Goal: Transaction & Acquisition: Purchase product/service

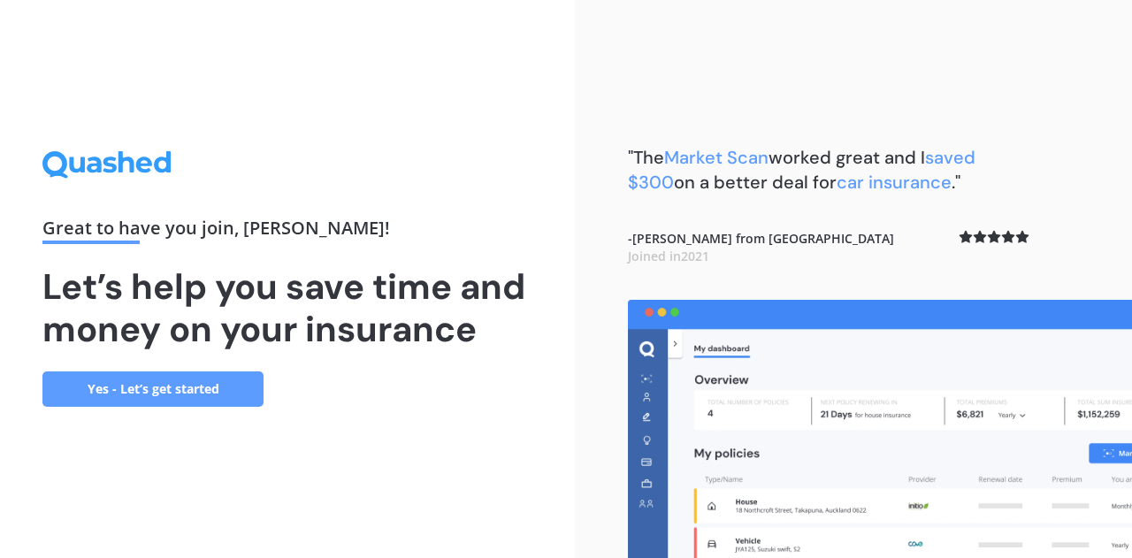
click at [170, 380] on link "Yes - Let’s get started" at bounding box center [152, 388] width 221 height 35
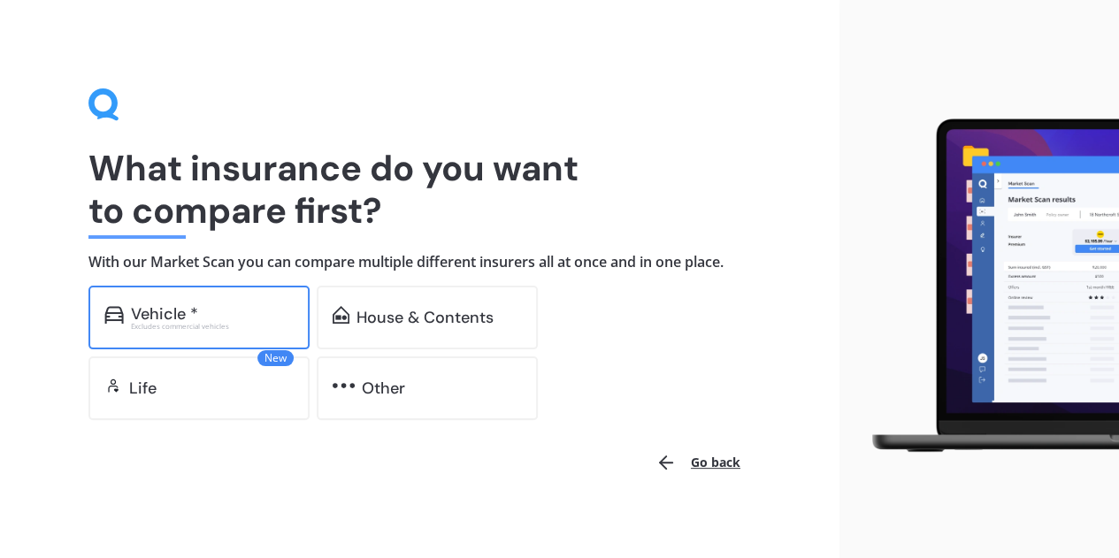
click at [179, 335] on div "Vehicle * Excludes commercial vehicles" at bounding box center [198, 318] width 221 height 64
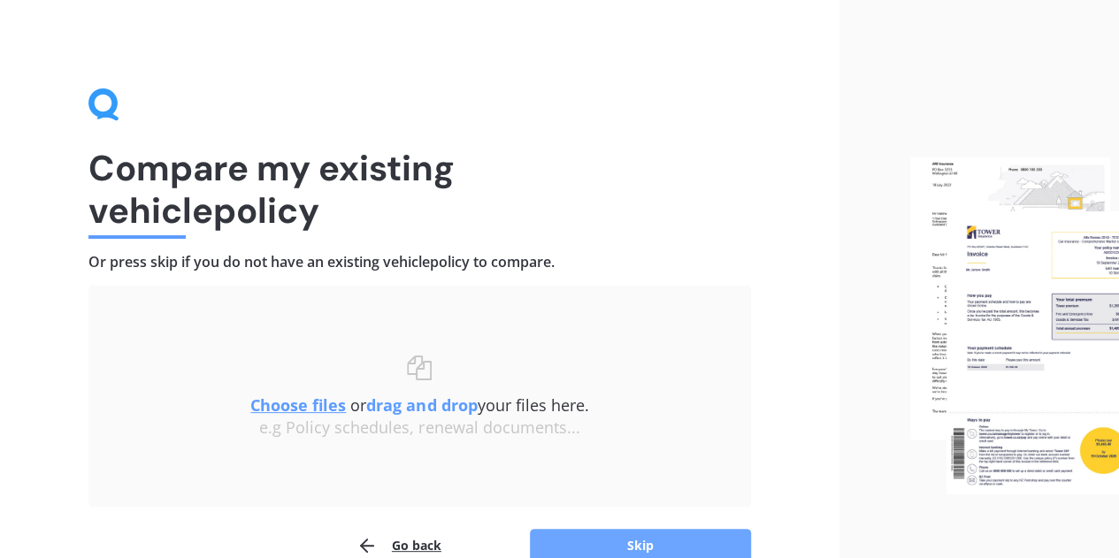
click at [581, 532] on button "Skip" at bounding box center [640, 546] width 221 height 34
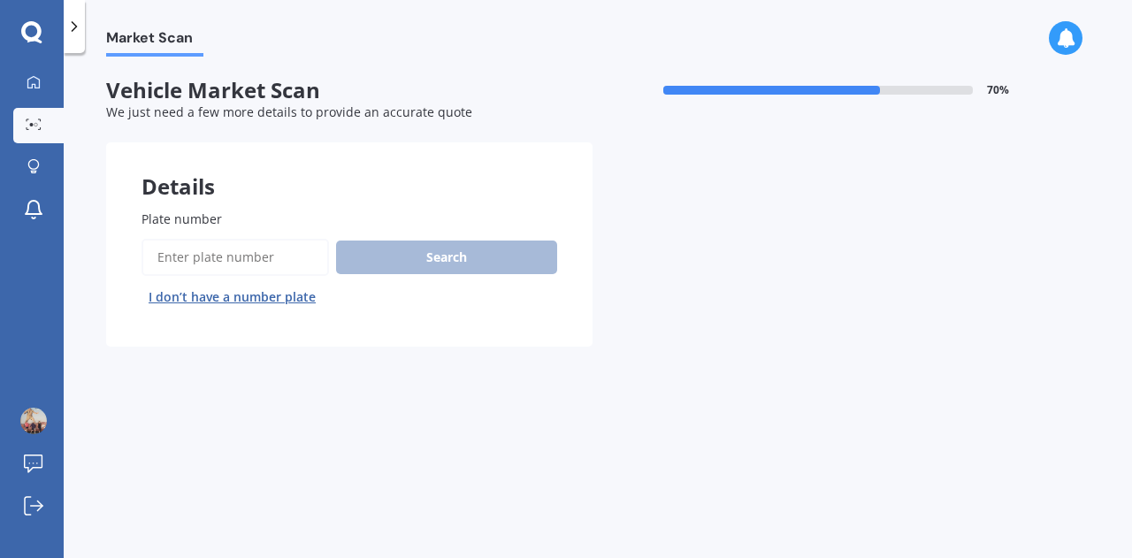
click at [265, 250] on input "Plate number" at bounding box center [234, 257] width 187 height 37
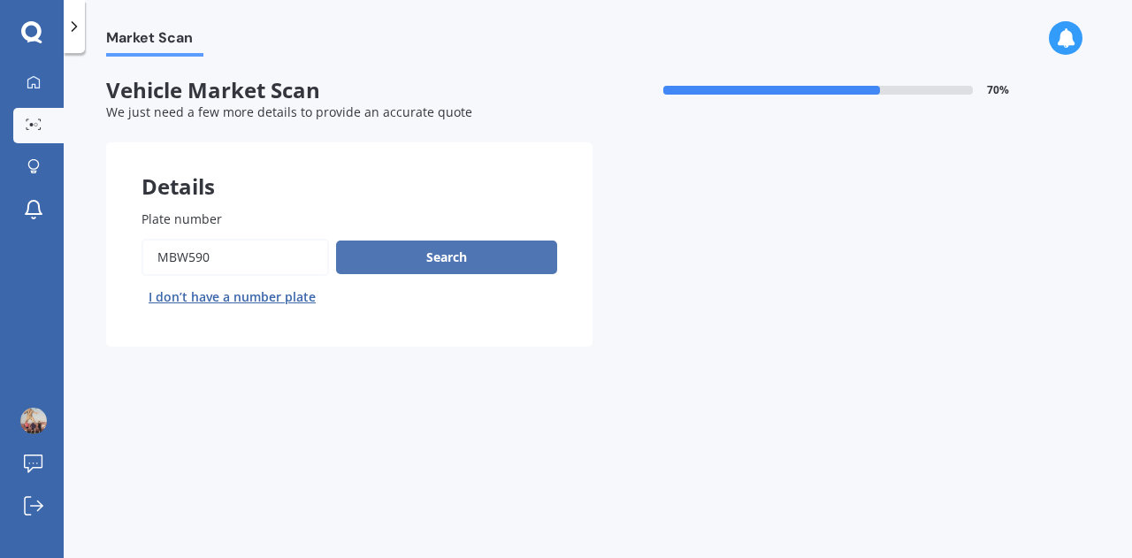
type input "mbw590"
click at [482, 261] on button "Search" at bounding box center [446, 258] width 221 height 34
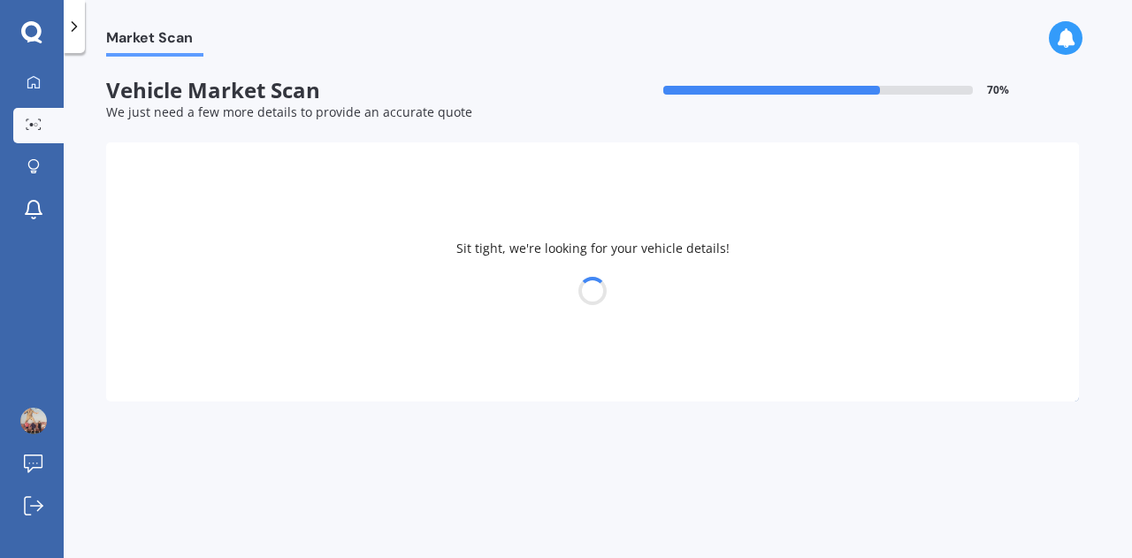
select select "TOYOTA"
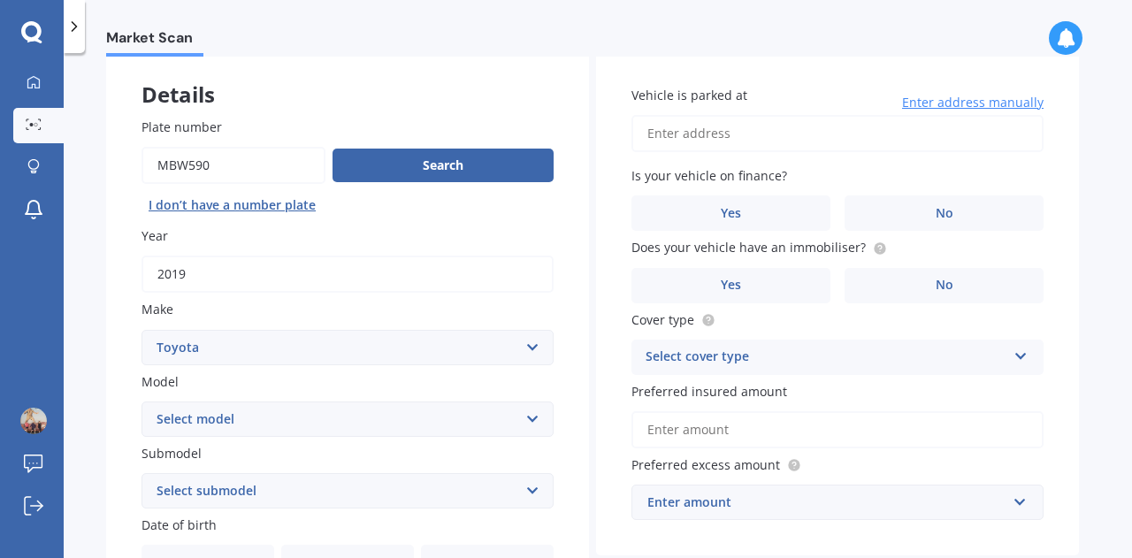
scroll to position [98, 0]
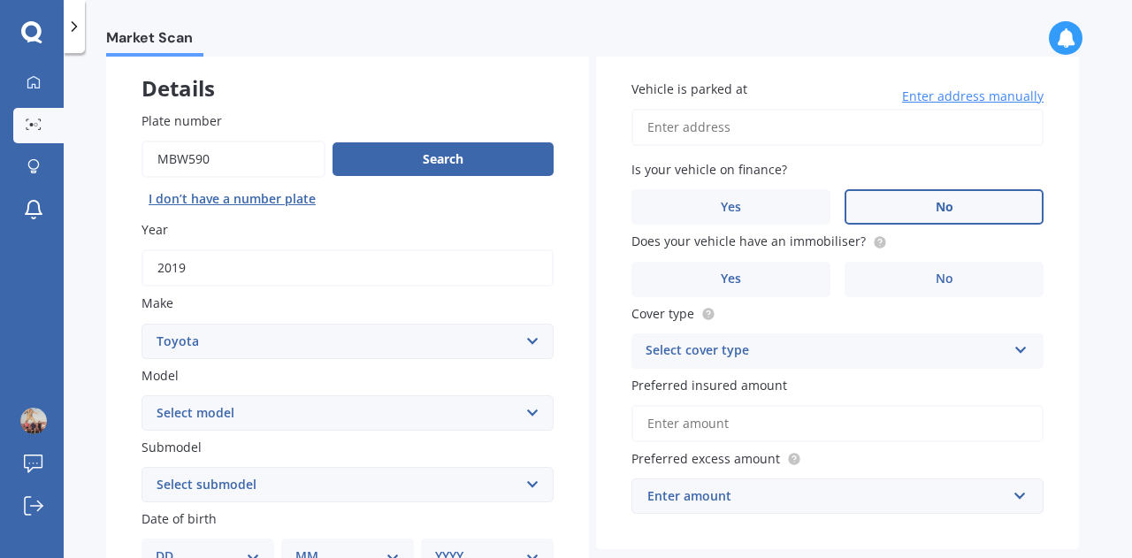
click at [964, 208] on label "No" at bounding box center [944, 206] width 199 height 35
click at [0, 0] on input "No" at bounding box center [0, 0] width 0 height 0
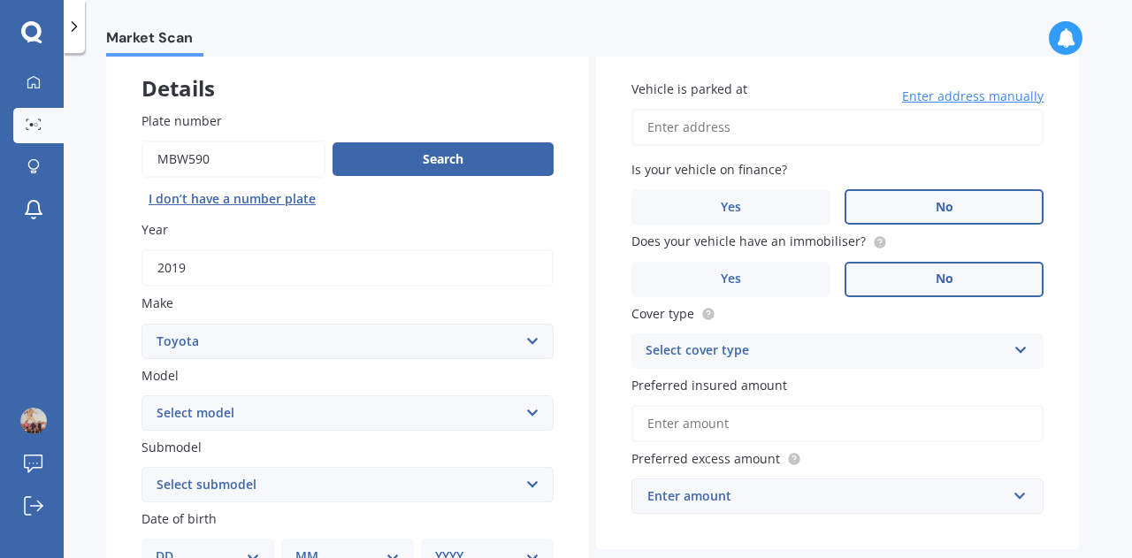
click at [957, 282] on label "No" at bounding box center [944, 279] width 199 height 35
click at [0, 0] on input "No" at bounding box center [0, 0] width 0 height 0
click at [895, 140] on input "Vehicle is parked at" at bounding box center [837, 127] width 412 height 37
type input "[STREET_ADDRESS]"
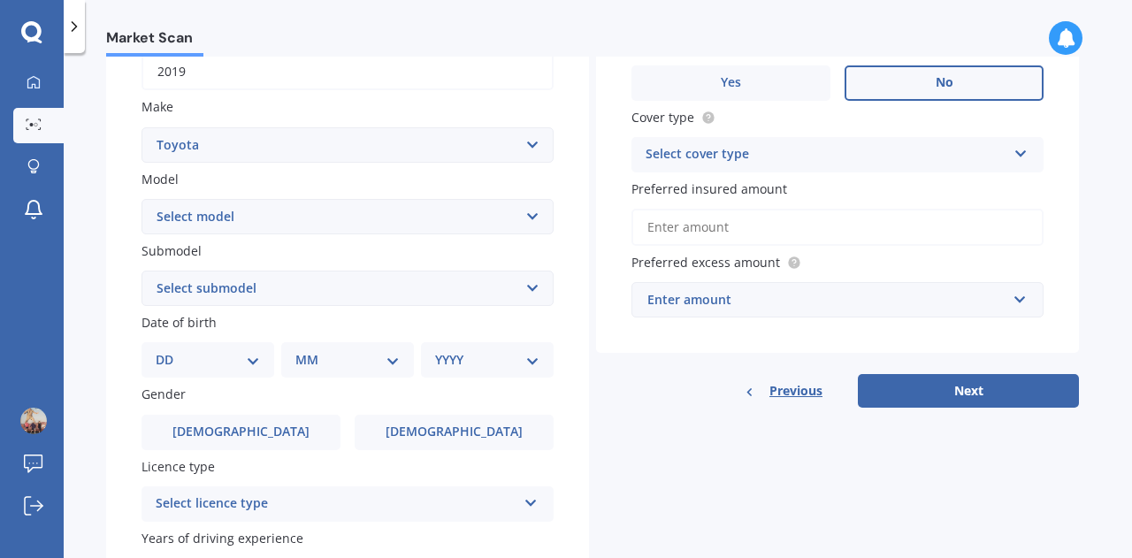
scroll to position [301, 0]
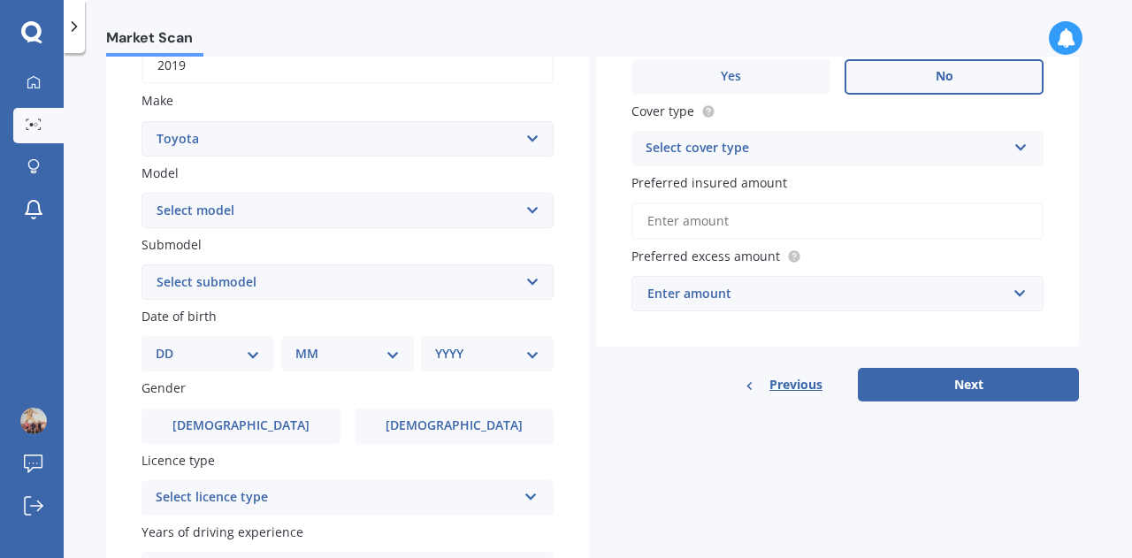
click at [914, 228] on input "Preferred insured amount" at bounding box center [837, 221] width 412 height 37
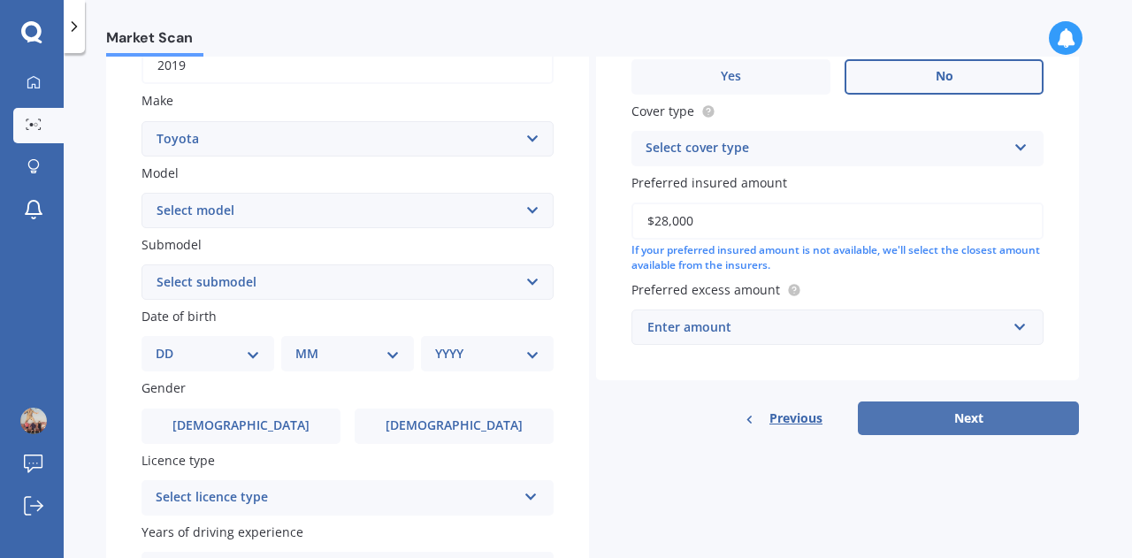
type input "$28,000"
click at [928, 420] on button "Next" at bounding box center [968, 418] width 221 height 34
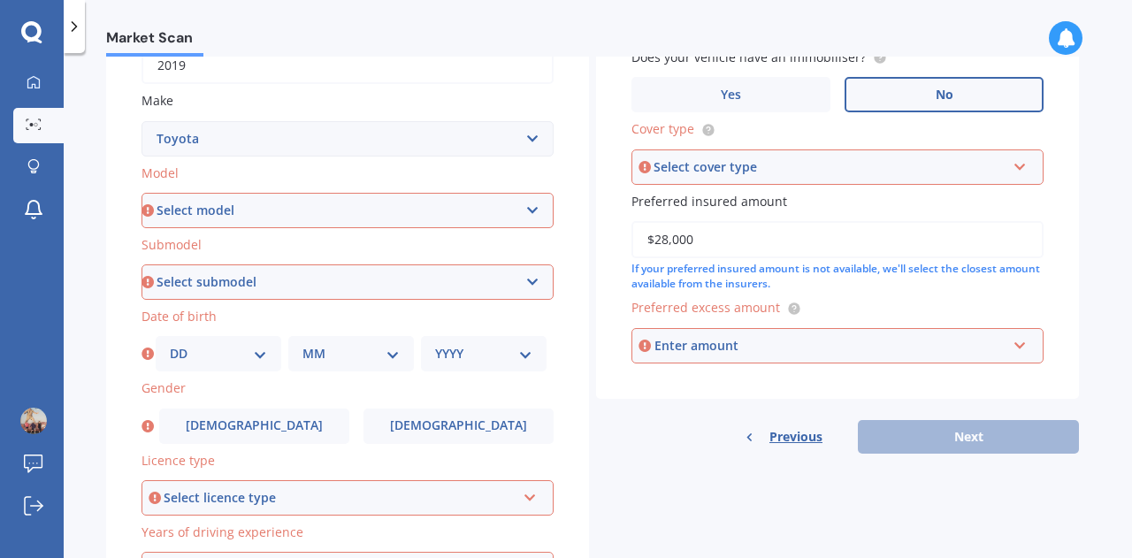
click at [938, 353] on div "Enter amount" at bounding box center [830, 345] width 352 height 19
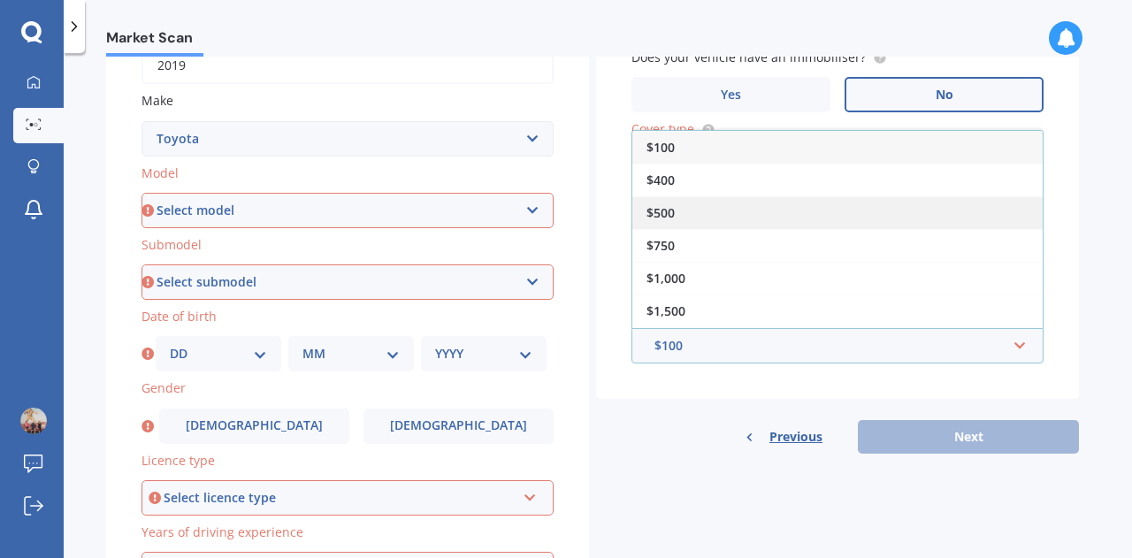
click at [902, 225] on div "$500" at bounding box center [837, 212] width 410 height 33
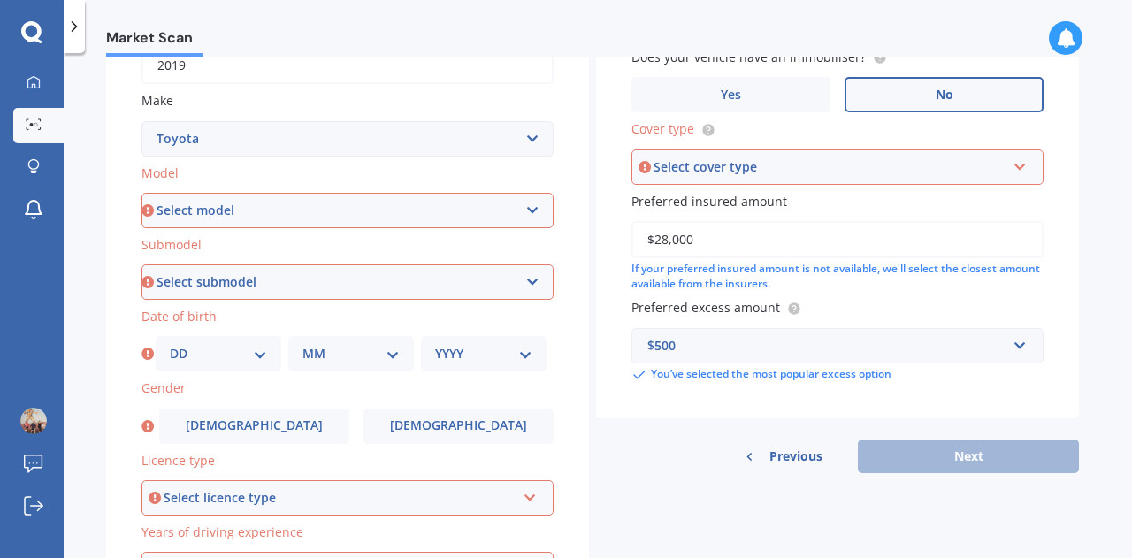
click at [897, 176] on div "Select cover type" at bounding box center [830, 166] width 352 height 19
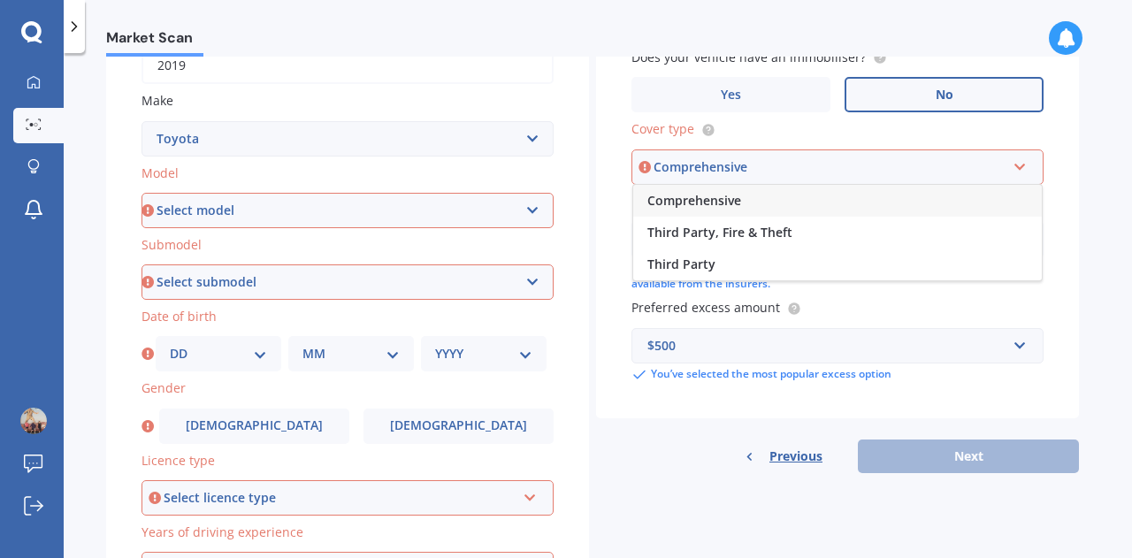
click at [898, 193] on div "Comprehensive" at bounding box center [837, 201] width 409 height 32
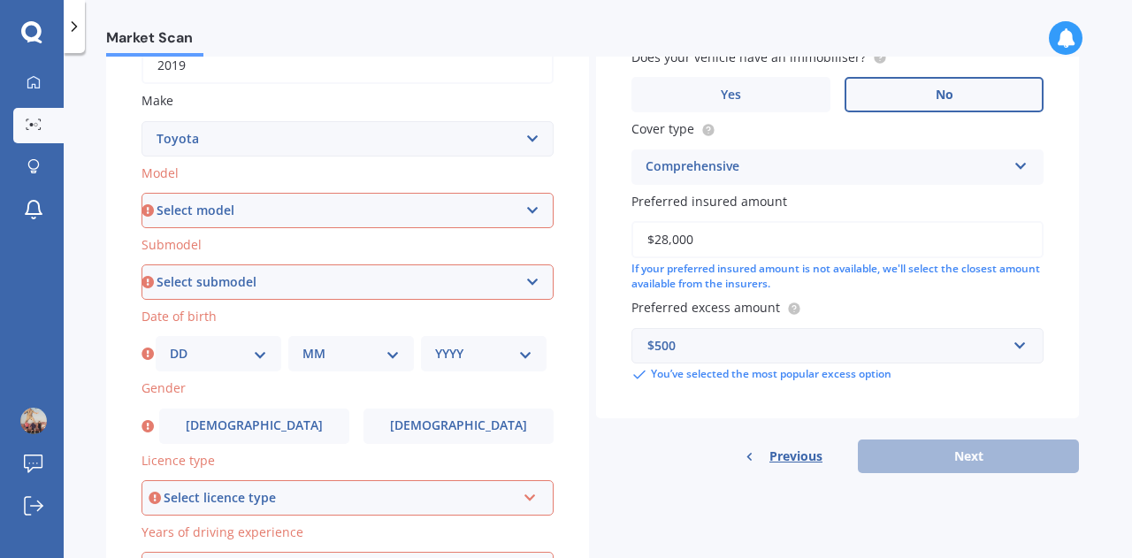
click at [518, 488] on div "Select licence type NZ Full NZ Restricted NZ Learners [GEOGRAPHIC_DATA] [GEOGRA…" at bounding box center [347, 497] width 412 height 35
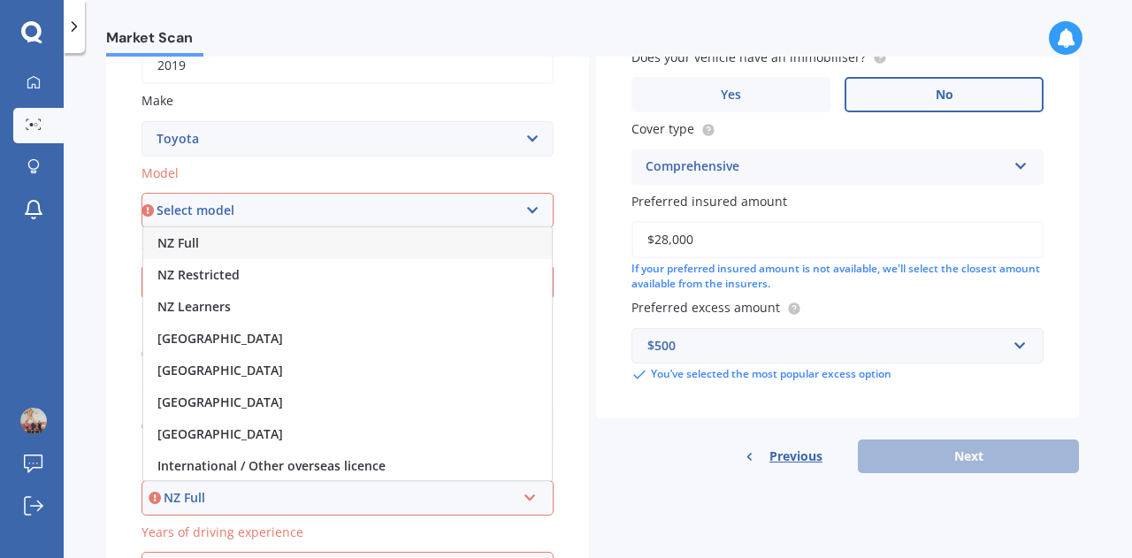
click at [417, 247] on div "NZ Full" at bounding box center [347, 243] width 409 height 32
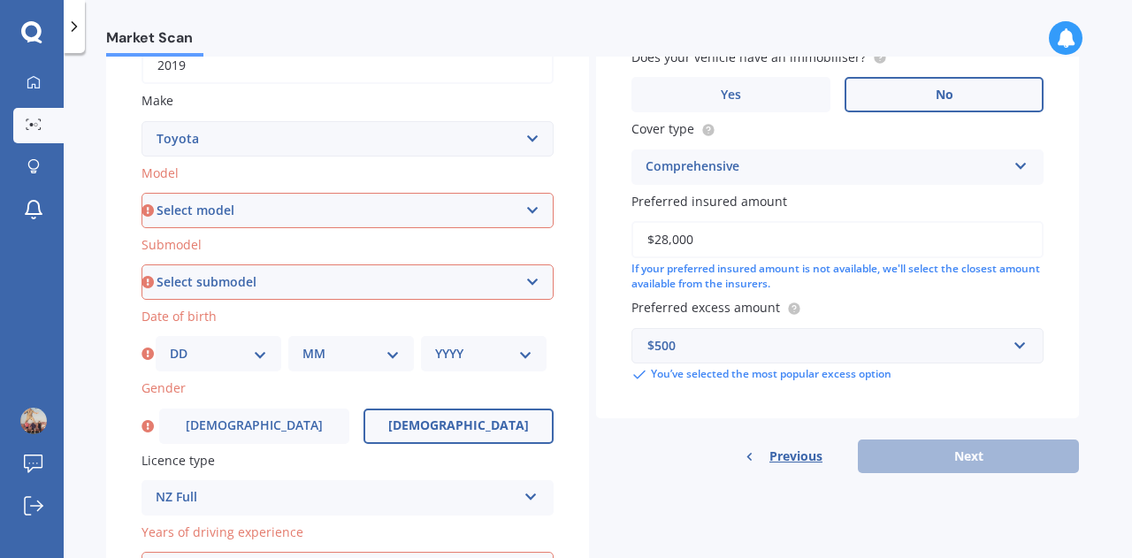
click at [466, 433] on span "[DEMOGRAPHIC_DATA]" at bounding box center [458, 425] width 141 height 15
click at [0, 0] on input "[DEMOGRAPHIC_DATA]" at bounding box center [0, 0] width 0 height 0
click at [221, 358] on select "DD 01 02 03 04 05 06 07 08 09 10 11 12 13 14 15 16 17 18 19 20 21 22 23 24 25 2…" at bounding box center [218, 353] width 97 height 19
select select "13"
click at [170, 346] on select "DD 01 02 03 04 05 06 07 08 09 10 11 12 13 14 15 16 17 18 19 20 21 22 23 24 25 2…" at bounding box center [218, 353] width 97 height 19
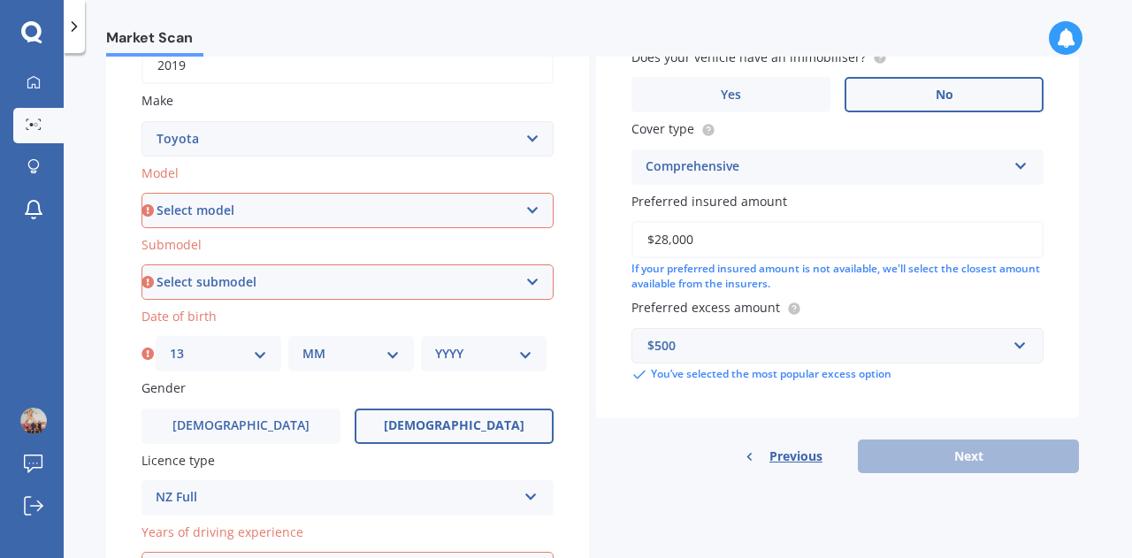
click at [320, 363] on select "MM 01 02 03 04 05 06 07 08 09 10 11 12" at bounding box center [350, 353] width 97 height 19
select select "05"
click at [302, 346] on select "MM 01 02 03 04 05 06 07 08 09 10 11 12" at bounding box center [350, 353] width 97 height 19
click at [470, 363] on select "YYYY 2025 2024 2023 2022 2021 2020 2019 2018 2017 2016 2015 2014 2013 2012 2011…" at bounding box center [483, 353] width 97 height 19
select select "1979"
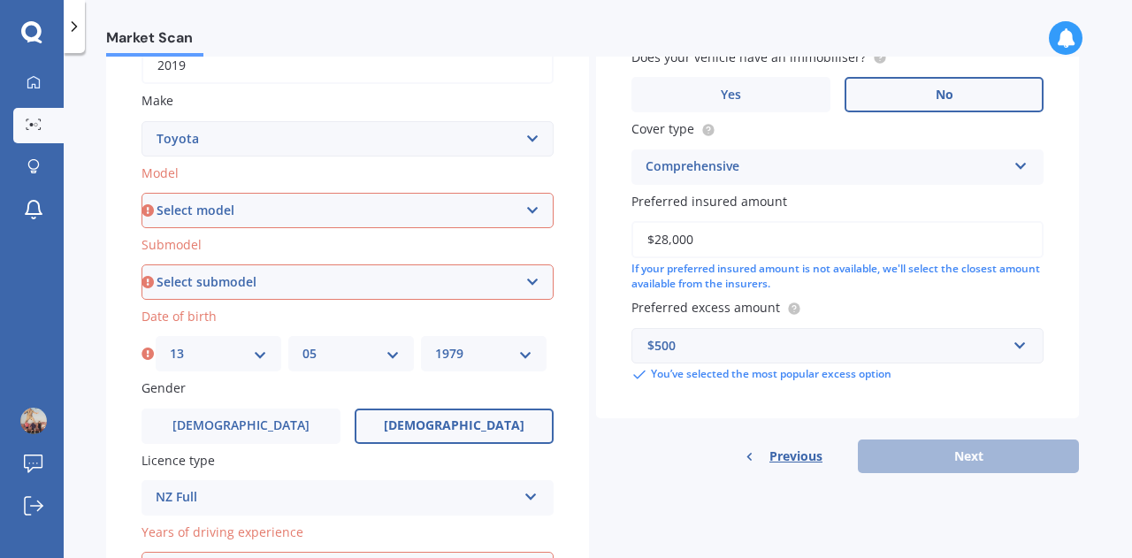
click at [435, 346] on select "YYYY 2025 2024 2023 2022 2021 2020 2019 2018 2017 2016 2015 2014 2013 2012 2011…" at bounding box center [483, 353] width 97 height 19
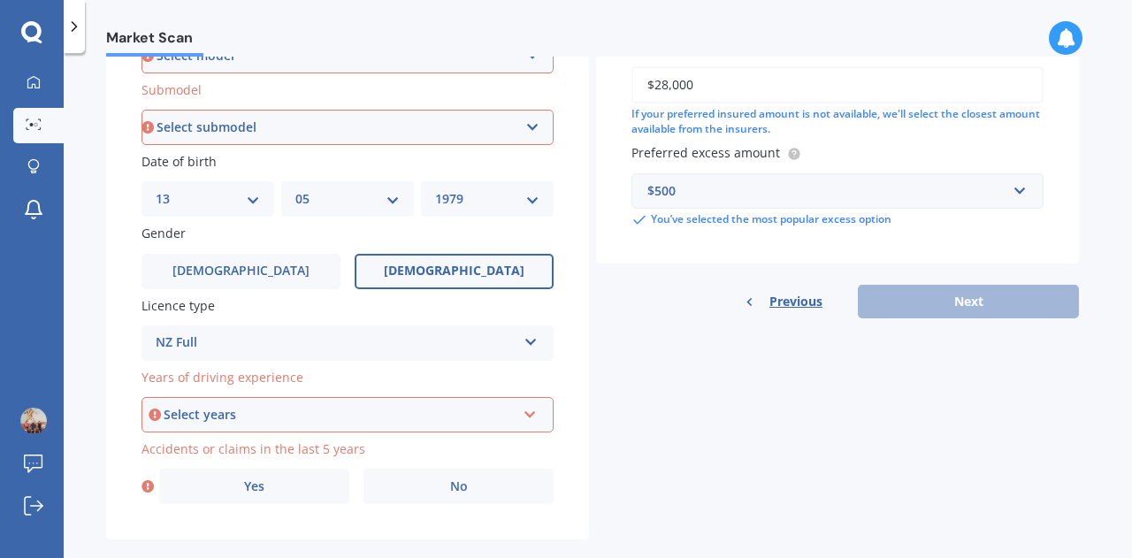
scroll to position [461, 0]
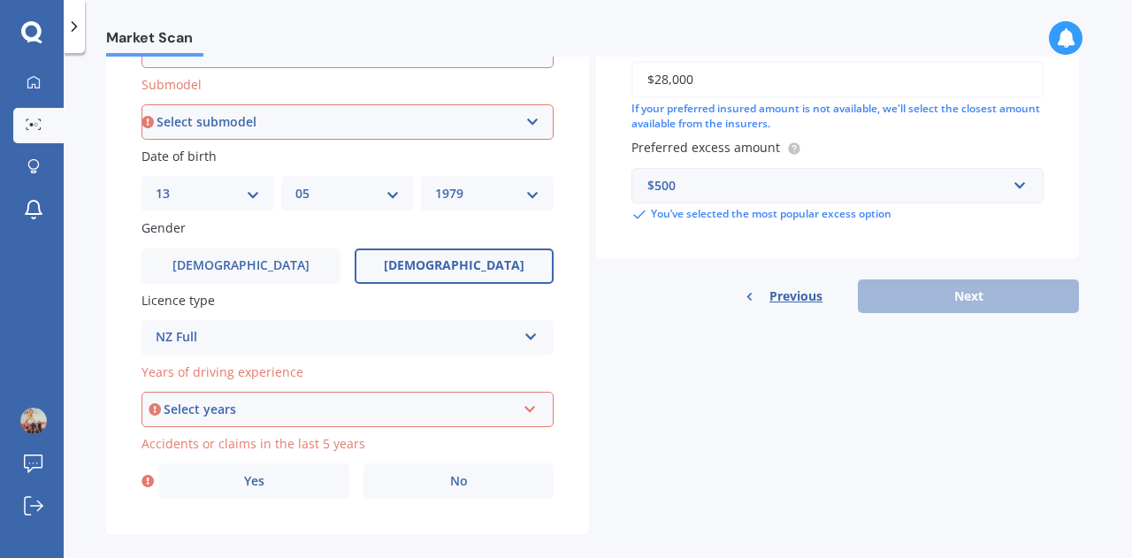
click at [186, 417] on div "Select years" at bounding box center [340, 409] width 352 height 19
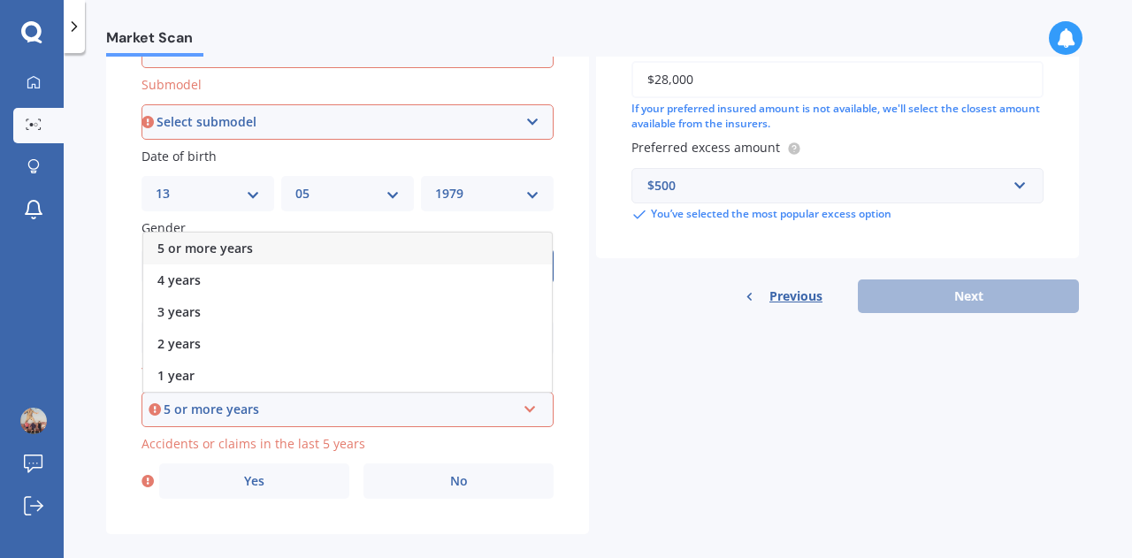
click at [174, 256] on span "5 or more years" at bounding box center [205, 248] width 96 height 17
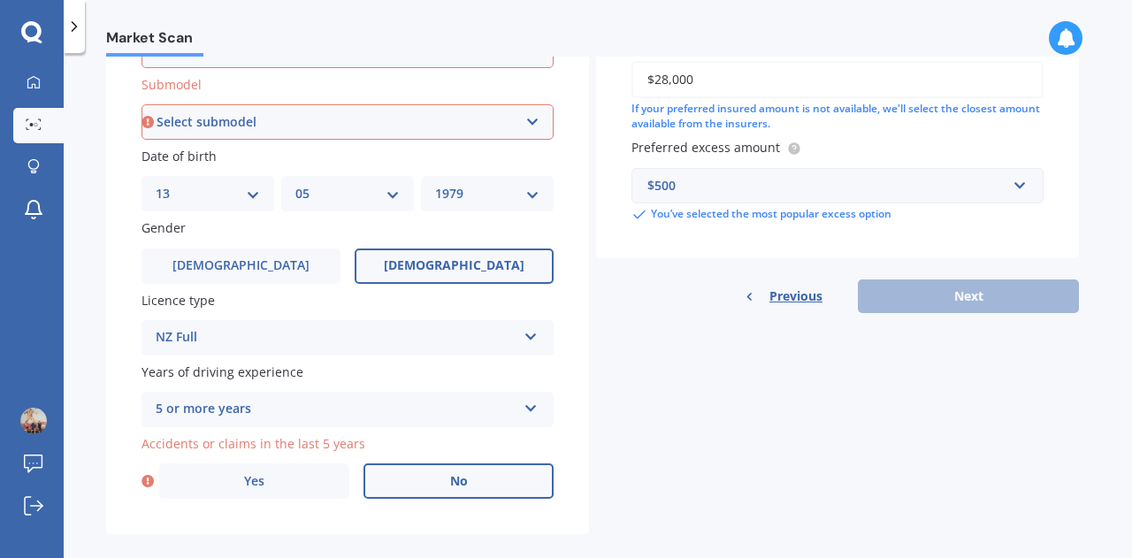
click at [440, 485] on label "No" at bounding box center [458, 480] width 190 height 35
click at [0, 0] on input "No" at bounding box center [0, 0] width 0 height 0
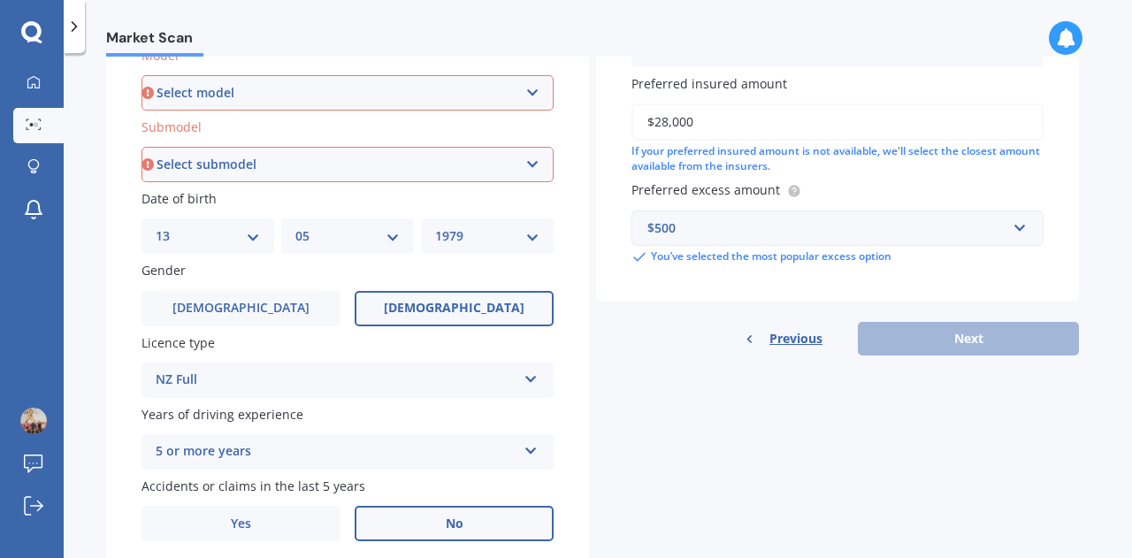
scroll to position [415, 0]
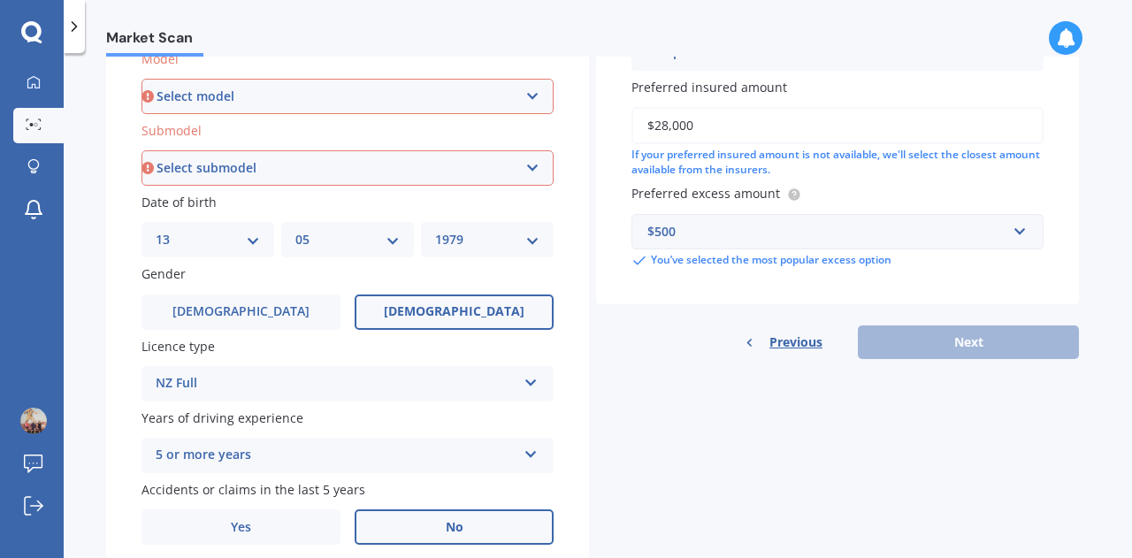
click at [532, 178] on select "Select submodel" at bounding box center [347, 167] width 412 height 35
click at [530, 100] on select "Select model 4 Runner 86 [PERSON_NAME] Alphard Altezza Aqua Aristo Aurion Auris…" at bounding box center [347, 96] width 412 height 35
select select "RAV-4"
click at [141, 79] on select "Select model 4 Runner 86 [PERSON_NAME] Alphard Altezza Aqua Aristo Aurion Auris…" at bounding box center [347, 96] width 412 height 35
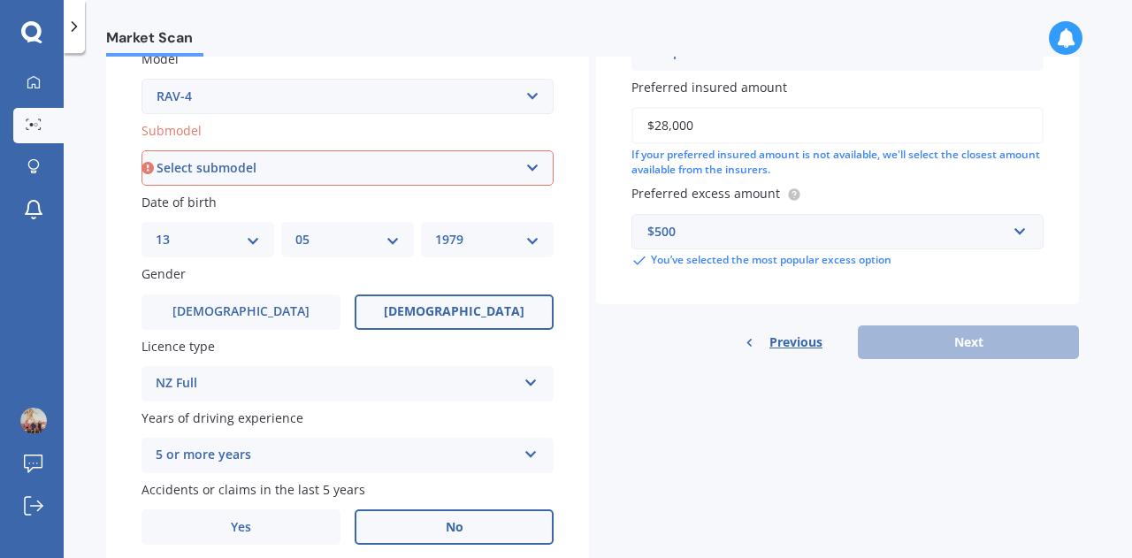
click at [416, 186] on select "Select submodel Diesel EV GX SUV 2.2/4WD/6AT Hybrid Hybrid 2WD Petrol" at bounding box center [347, 167] width 412 height 35
select select "PETROL"
click at [141, 151] on select "Select submodel Diesel EV GX SUV 2.2/4WD/6AT Hybrid Hybrid 2WD Petrol" at bounding box center [347, 167] width 412 height 35
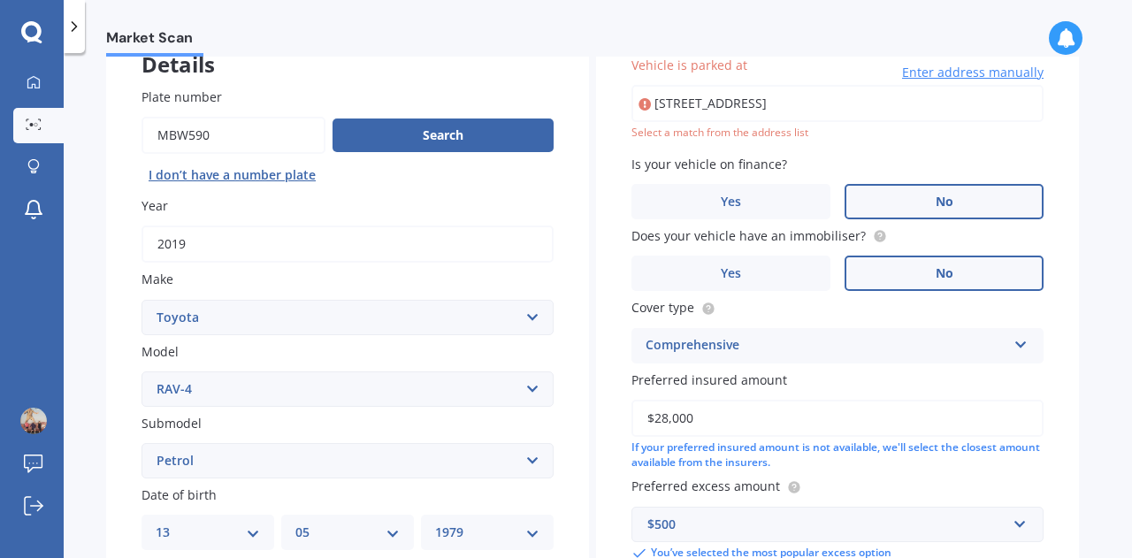
scroll to position [120, 0]
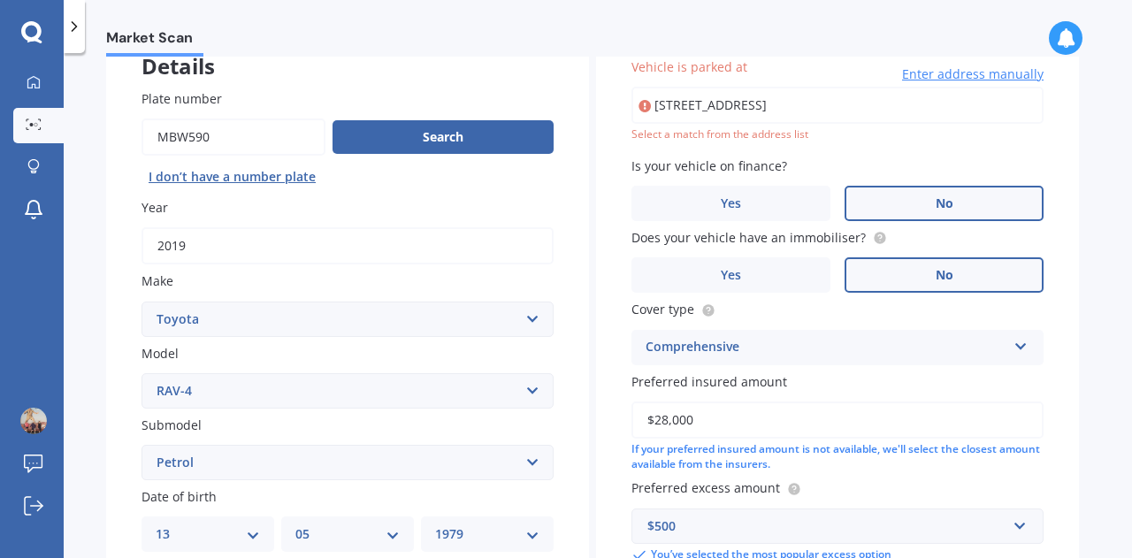
click at [988, 97] on input "[STREET_ADDRESS]" at bounding box center [837, 105] width 412 height 37
drag, startPoint x: 1002, startPoint y: 97, endPoint x: 738, endPoint y: 119, distance: 264.4
click at [738, 119] on input "[STREET_ADDRESS]" at bounding box center [837, 105] width 412 height 37
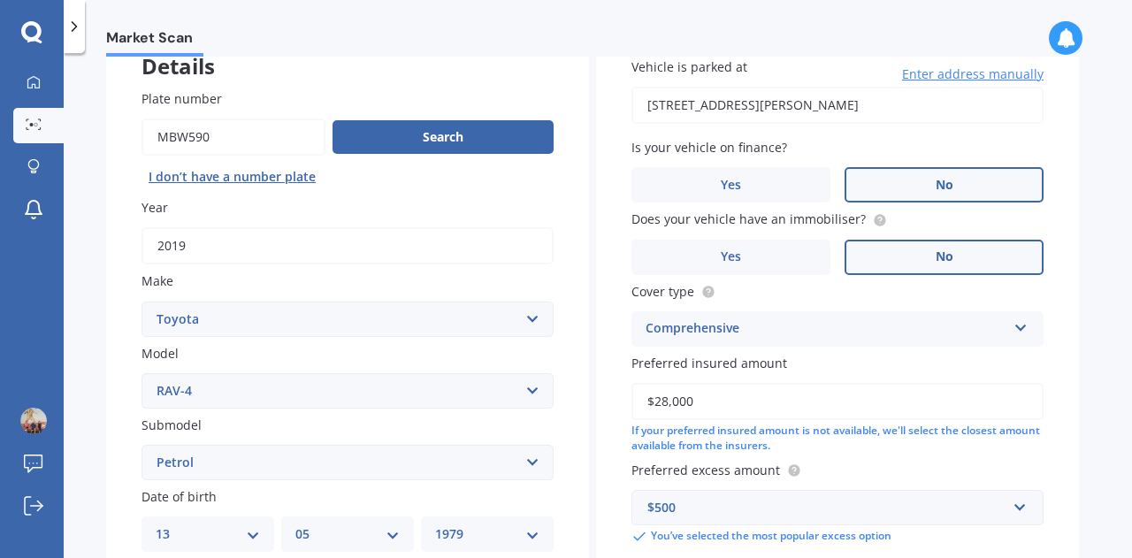
click at [735, 98] on input "[STREET_ADDRESS][PERSON_NAME]" at bounding box center [837, 105] width 412 height 37
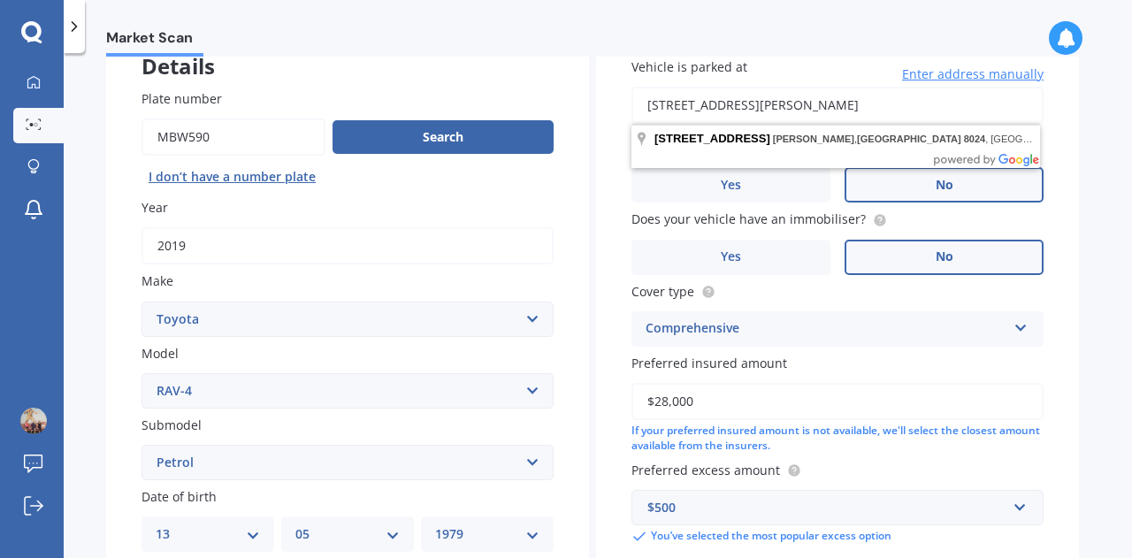
drag, startPoint x: 941, startPoint y: 93, endPoint x: 734, endPoint y: 107, distance: 207.4
click at [734, 107] on input "[STREET_ADDRESS][PERSON_NAME]" at bounding box center [837, 105] width 412 height 37
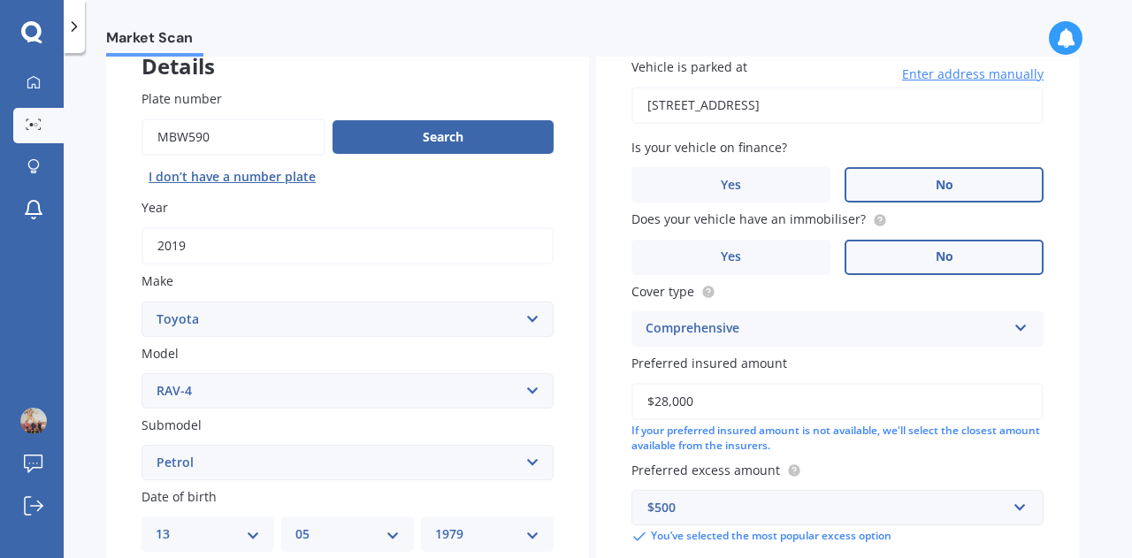
type input "[STREET_ADDRESS]"
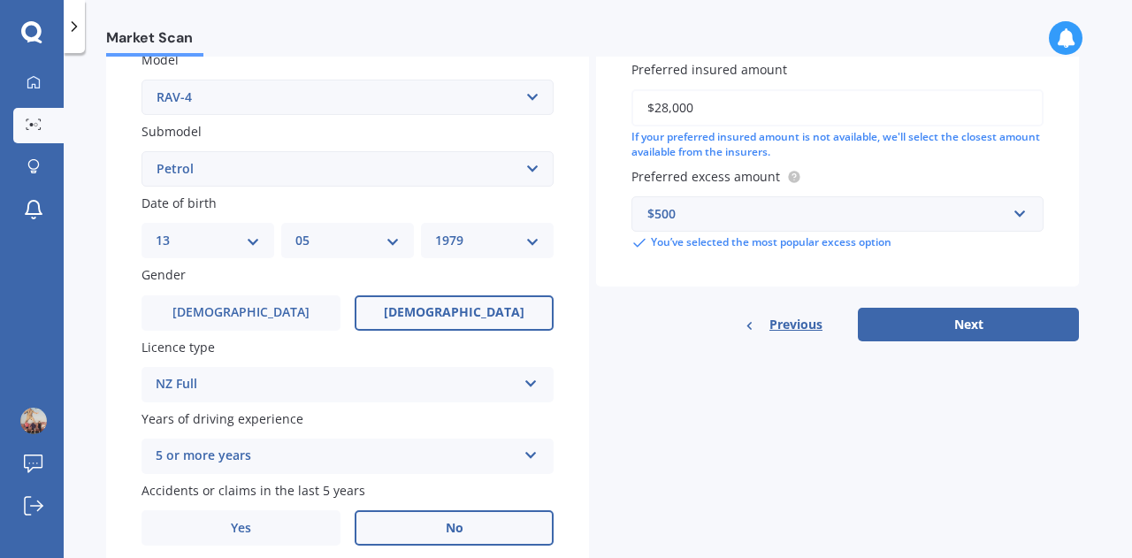
scroll to position [419, 0]
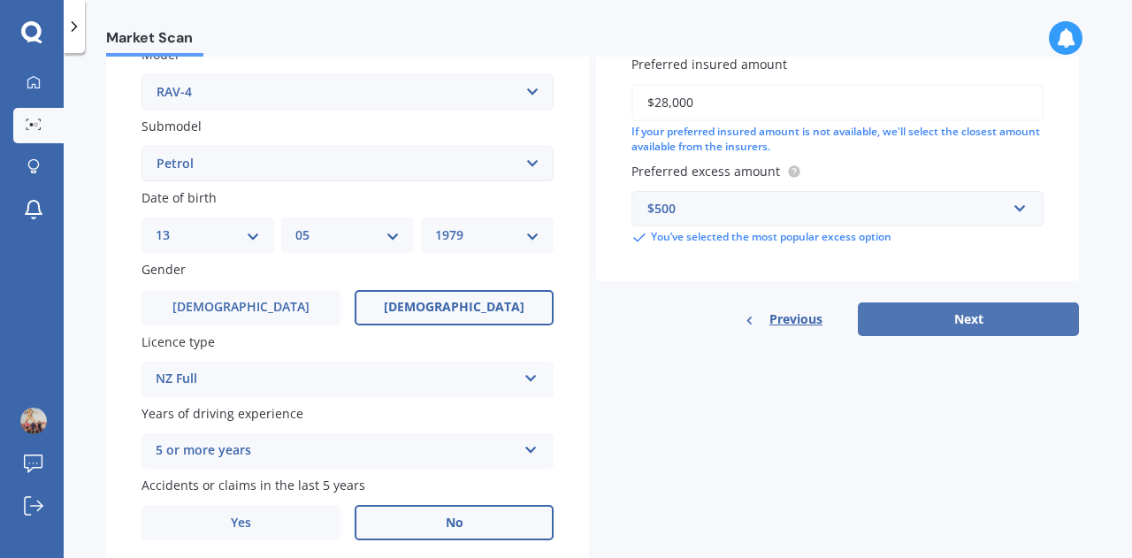
click at [1013, 330] on button "Next" at bounding box center [968, 319] width 221 height 34
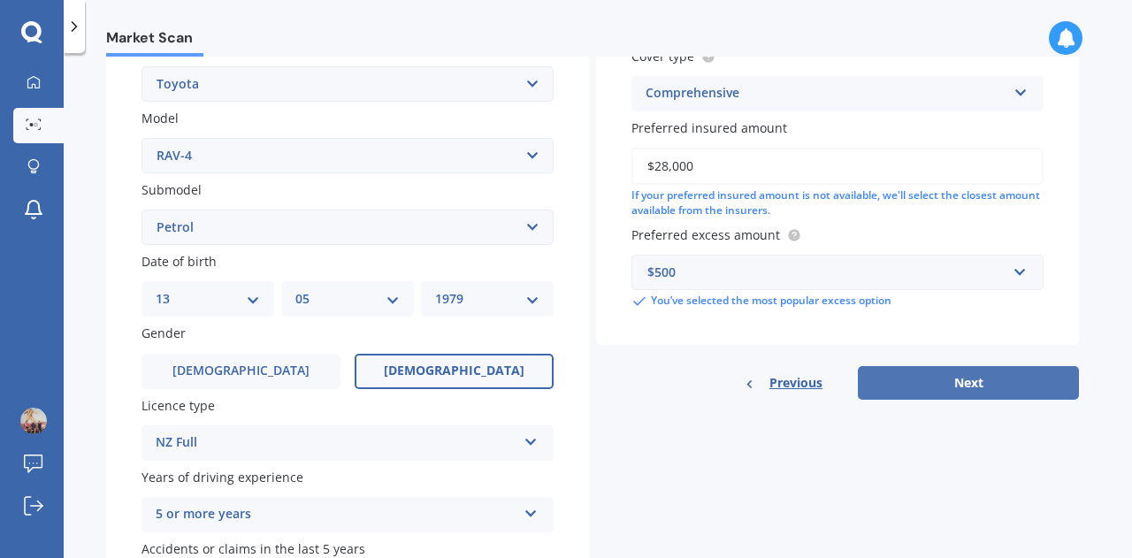
select select "13"
select select "05"
select select "1979"
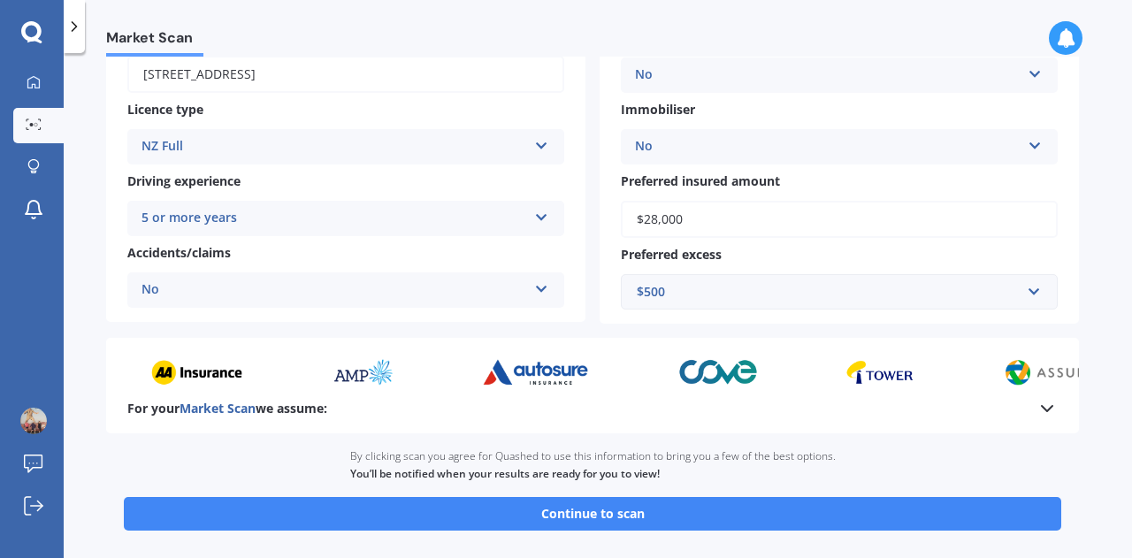
scroll to position [347, 0]
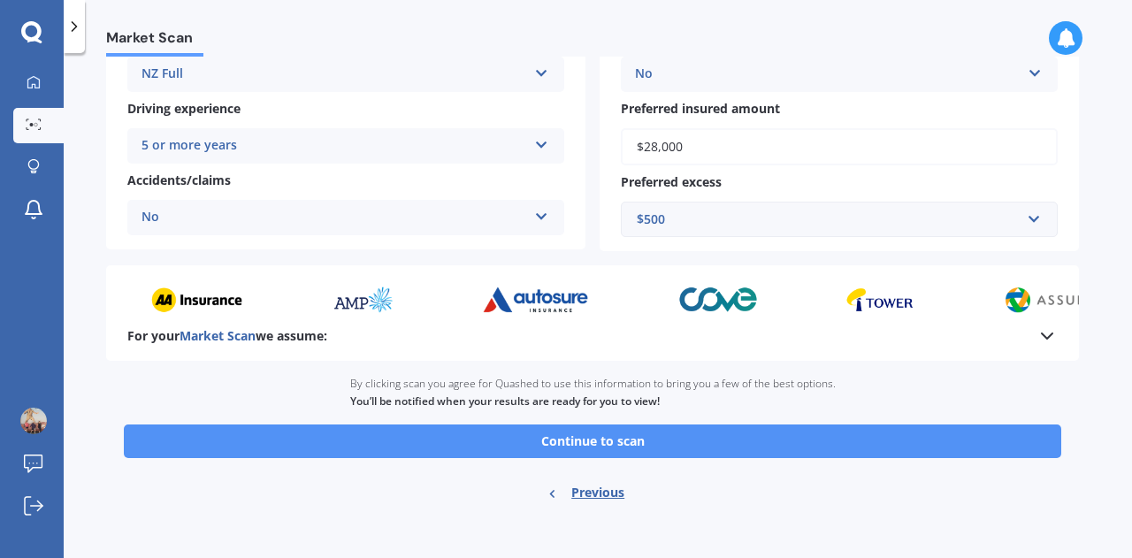
click at [976, 454] on button "Continue to scan" at bounding box center [592, 441] width 937 height 34
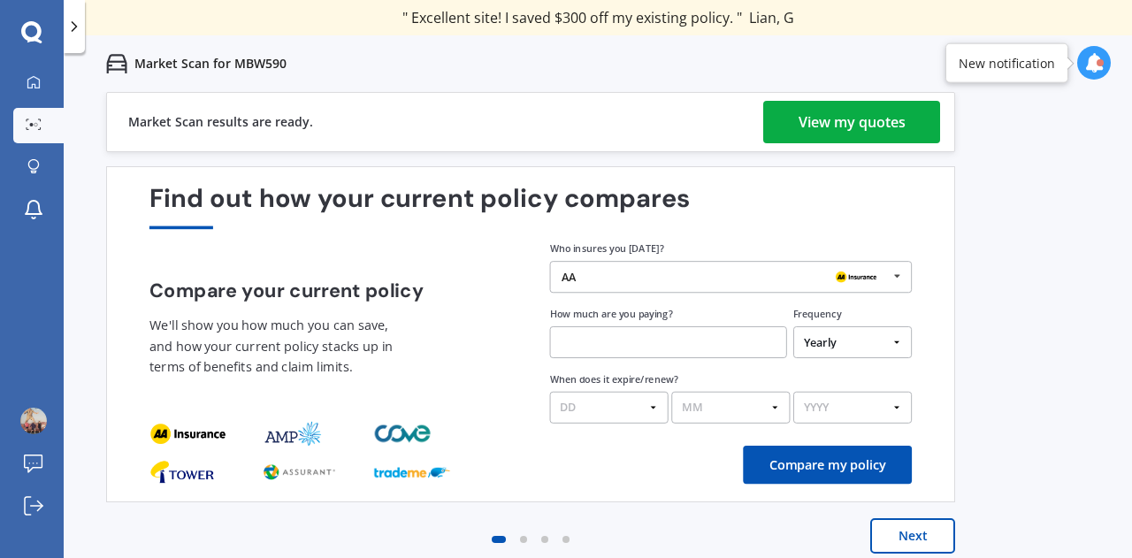
click at [837, 118] on div "View my quotes" at bounding box center [852, 122] width 107 height 42
